Goal: Task Accomplishment & Management: Manage account settings

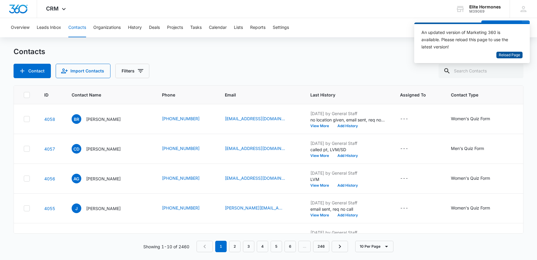
click at [511, 55] on span "Reload Page" at bounding box center [509, 55] width 21 height 6
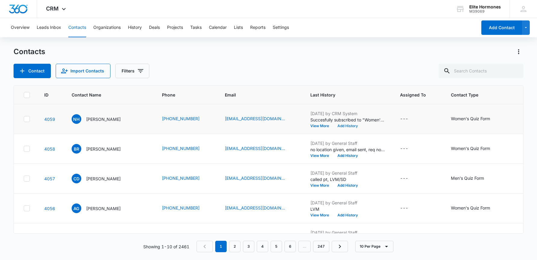
click at [333, 126] on button "Add History" at bounding box center [347, 126] width 29 height 4
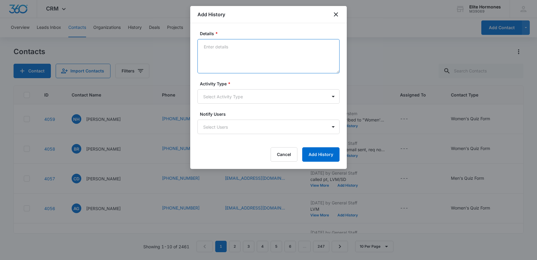
click at [228, 58] on textarea "Details *" at bounding box center [269, 56] width 142 height 34
type textarea "no location given, email sent, req no call/SD"
click at [265, 101] on body "CRM Apps Reputation Websites Forms CRM Email Social Content Ads Intelligence Fi…" at bounding box center [268, 130] width 537 height 260
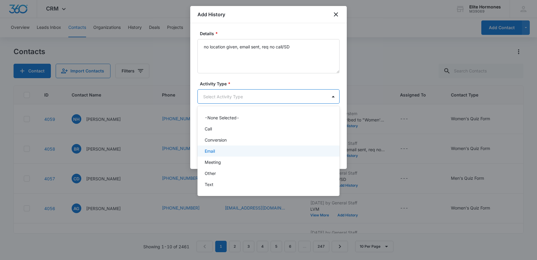
click at [264, 153] on div "Email" at bounding box center [268, 151] width 126 height 6
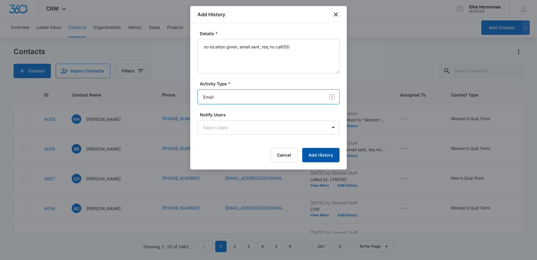
click at [322, 156] on button "Add History" at bounding box center [320, 155] width 37 height 14
